Goal: Information Seeking & Learning: Compare options

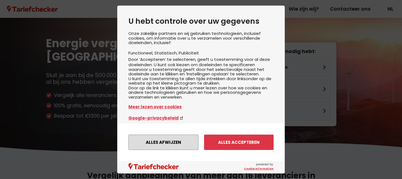
click at [181, 140] on button "Alles afwijzen" at bounding box center [163, 142] width 70 height 15
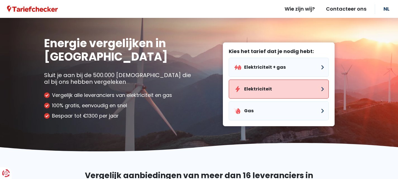
click at [262, 90] on button "Elektriciteit" at bounding box center [279, 89] width 100 height 19
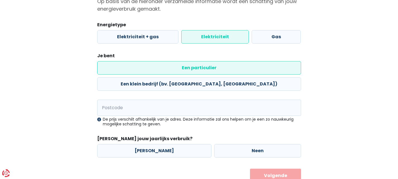
scroll to position [68, 0]
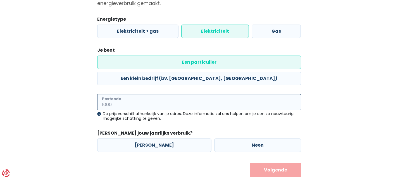
click at [152, 94] on input "Postcode" at bounding box center [199, 102] width 204 height 16
type input "9890"
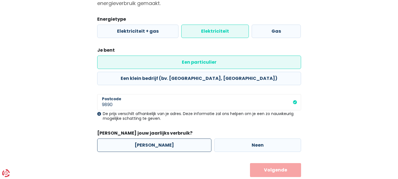
click at [159, 138] on label "[PERSON_NAME]" at bounding box center [154, 144] width 114 height 13
click at [159, 138] on input "[PERSON_NAME]" at bounding box center [154, 144] width 114 height 13
radio input "true"
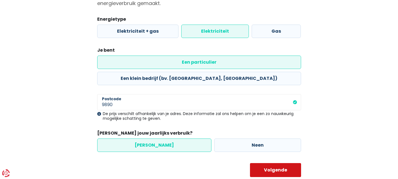
click at [258, 163] on button "Volgende" at bounding box center [275, 170] width 51 height 14
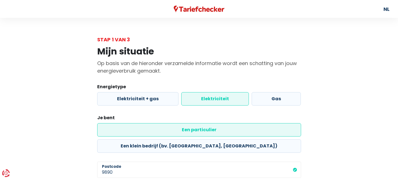
select select
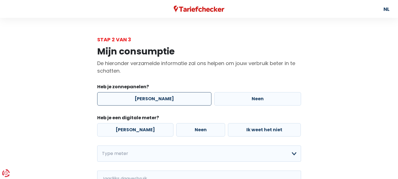
click at [176, 102] on label "[PERSON_NAME]" at bounding box center [154, 98] width 114 height 13
click at [176, 102] on input "[PERSON_NAME]" at bounding box center [154, 98] width 114 height 13
radio input "true"
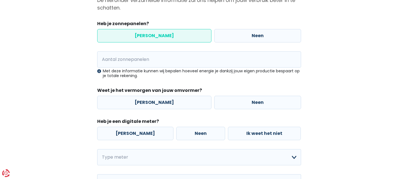
scroll to position [63, 0]
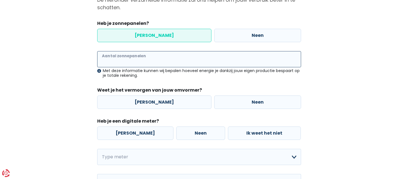
click at [109, 60] on input "Aantal zonnepanelen" at bounding box center [199, 59] width 204 height 16
type input "12"
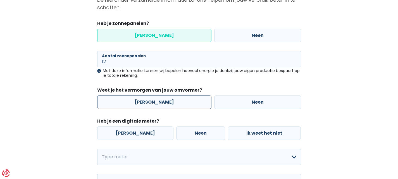
click at [129, 103] on label "[PERSON_NAME]" at bounding box center [154, 101] width 114 height 13
click at [129, 103] on input "[PERSON_NAME]" at bounding box center [154, 101] width 114 height 13
radio input "true"
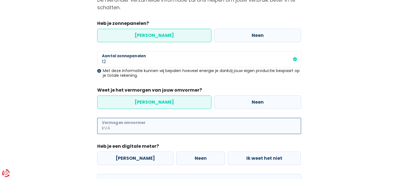
click at [128, 124] on input "Vermogen omvormer" at bounding box center [206, 126] width 190 height 16
type input "2"
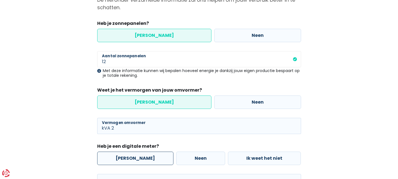
click at [134, 160] on label "[PERSON_NAME]" at bounding box center [135, 158] width 76 height 13
click at [134, 160] on input "[PERSON_NAME]" at bounding box center [135, 158] width 76 height 13
radio input "true"
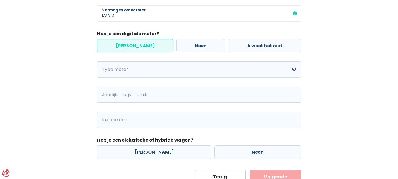
scroll to position [176, 0]
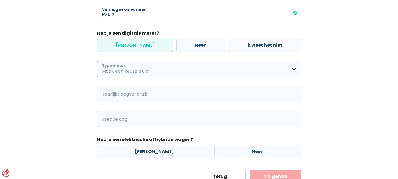
click at [139, 70] on select "Enkelvoudig Tweevoudig Enkelvoudig + uitsluitend nachttarief Tweevoudig + uitsl…" at bounding box center [199, 69] width 204 height 16
select select "day_night_bi_hourly"
click at [97, 61] on select "Enkelvoudig Tweevoudig Enkelvoudig + uitsluitend nachttarief Tweevoudig + uitsl…" at bounding box center [199, 69] width 204 height 16
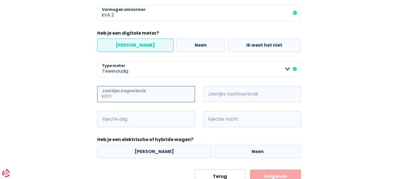
click at [125, 94] on input "Jaarlijks dagverbruik" at bounding box center [153, 94] width 82 height 16
type input "500"
click at [210, 94] on span "kWh" at bounding box center [210, 94] width 15 height 16
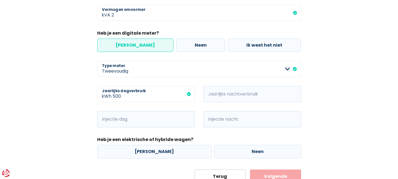
click at [210, 93] on span "kWh" at bounding box center [210, 94] width 15 height 16
click at [222, 97] on input "Jaarlijks nachtverbruik" at bounding box center [260, 94] width 82 height 16
type input "1500"
click at [113, 119] on input "Injectie dag" at bounding box center [153, 119] width 82 height 16
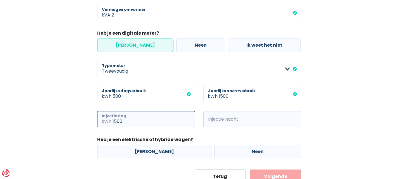
type input "1500"
click at [211, 120] on span "kWh" at bounding box center [210, 119] width 15 height 16
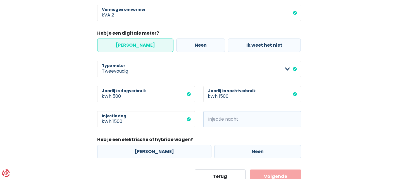
click at [211, 120] on span "kWh" at bounding box center [210, 119] width 15 height 16
click at [217, 118] on span "kWh" at bounding box center [210, 119] width 15 height 16
click at [212, 119] on span "kWh" at bounding box center [210, 119] width 15 height 16
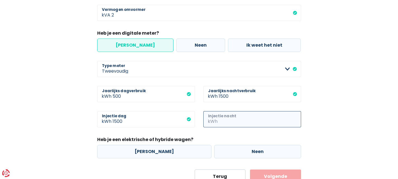
click at [223, 119] on input "Injectie nacht" at bounding box center [260, 119] width 82 height 16
type input "500"
click at [221, 154] on label "Neen" at bounding box center [257, 151] width 87 height 13
click at [221, 154] on input "Neen" at bounding box center [257, 151] width 87 height 13
radio input "true"
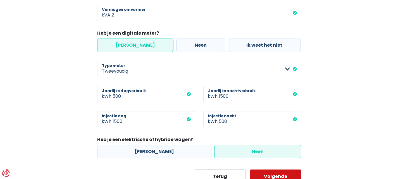
click at [280, 174] on button "Volgende" at bounding box center [275, 176] width 51 height 14
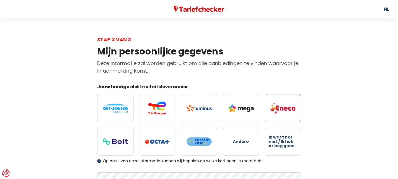
click at [281, 107] on img at bounding box center [282, 108] width 25 height 12
click at [281, 107] on input "radio" at bounding box center [283, 108] width 36 height 28
radio input "true"
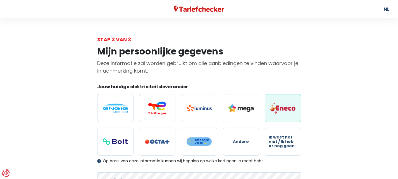
click at [346, 137] on div "Mijn persoonlijke gegevens Deze informatie zal worden gebruikt om alle aanbiedi…" at bounding box center [199, 143] width 318 height 200
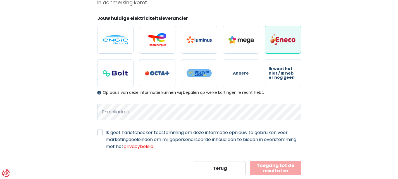
scroll to position [73, 0]
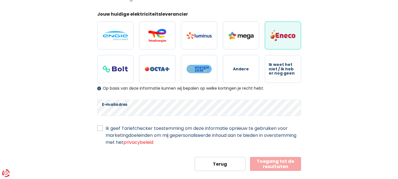
click at [106, 129] on label "Ik geef Tariefchecker toestemming om deze informatie opnieuw te gebruiken voor …" at bounding box center [203, 135] width 195 height 21
click at [98, 129] on input "Ik geef Tariefchecker toestemming om deze informatie opnieuw te gebruiken voor …" at bounding box center [100, 128] width 6 height 6
checkbox input "true"
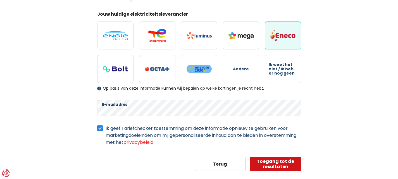
click at [269, 163] on button "Toegang tot de resultaten" at bounding box center [275, 164] width 51 height 14
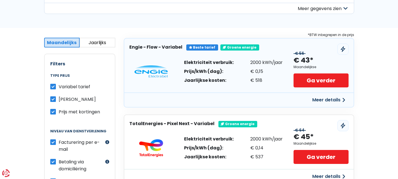
scroll to position [80, 0]
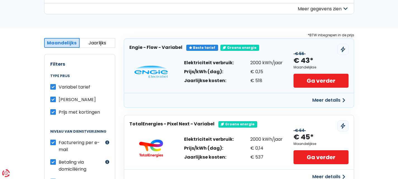
drag, startPoint x: 382, startPoint y: 152, endPoint x: 380, endPoint y: 144, distance: 7.6
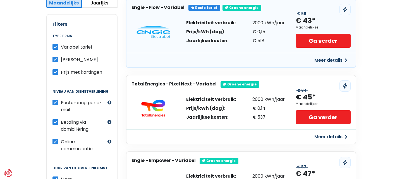
scroll to position [104, 0]
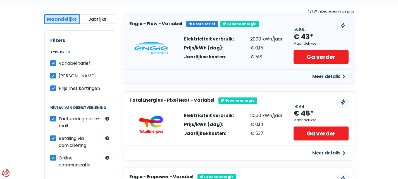
click at [330, 77] on button "Meer details" at bounding box center [329, 76] width 40 height 10
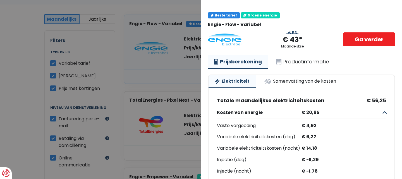
scroll to position [13, 0]
click at [306, 61] on link "Productinformatie" at bounding box center [302, 62] width 65 height 13
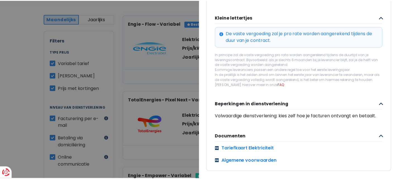
scroll to position [231, 0]
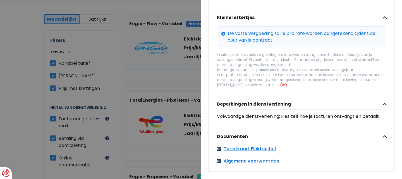
click at [260, 145] on link "Tariefkaart Elektriciteit" at bounding box center [301, 148] width 169 height 7
click at [241, 145] on link "Tariefkaart Elektriciteit" at bounding box center [301, 148] width 169 height 7
